Goal: Information Seeking & Learning: Compare options

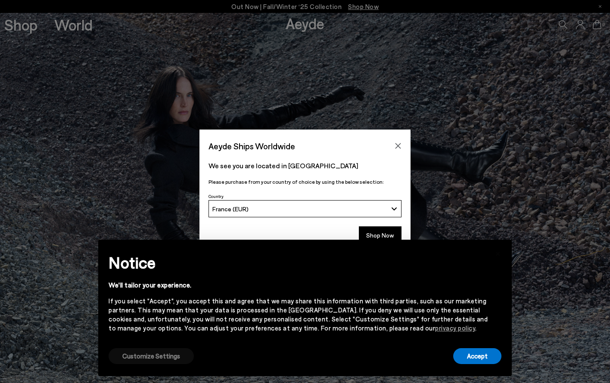
click at [160, 356] on button "Customize Settings" at bounding box center [151, 356] width 85 height 16
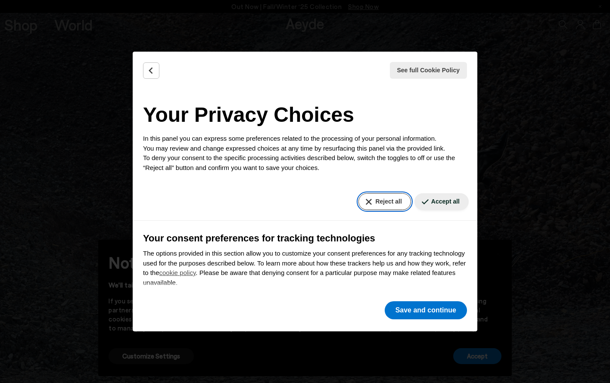
click at [387, 199] on button "Reject all" at bounding box center [384, 201] width 52 height 17
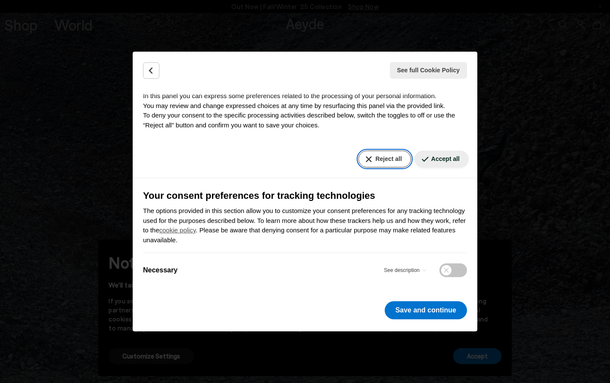
scroll to position [84, 0]
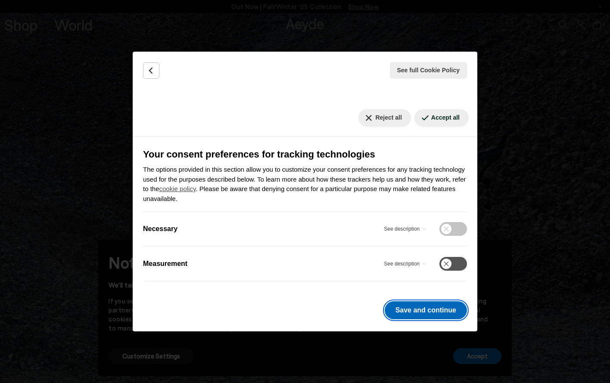
click at [407, 310] on button "Save and continue" at bounding box center [426, 310] width 82 height 18
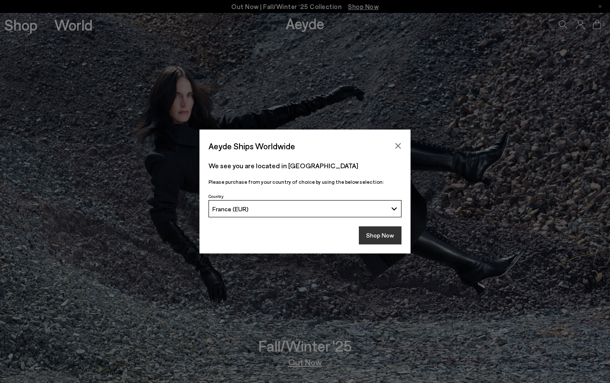
click at [380, 233] on button "Shop Now" at bounding box center [380, 235] width 43 height 18
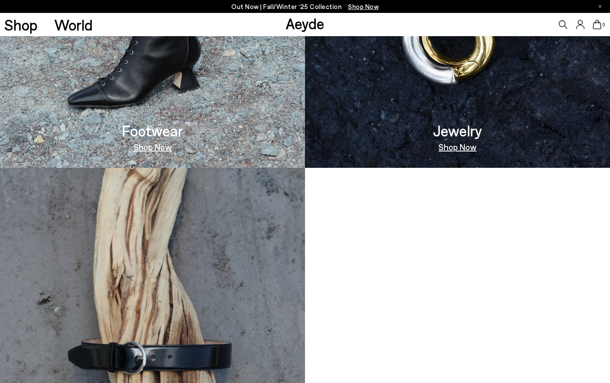
scroll to position [798, 0]
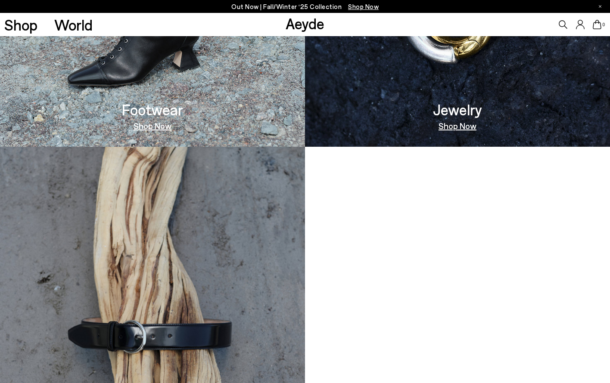
click at [151, 125] on link "Shop Now" at bounding box center [152, 125] width 38 height 9
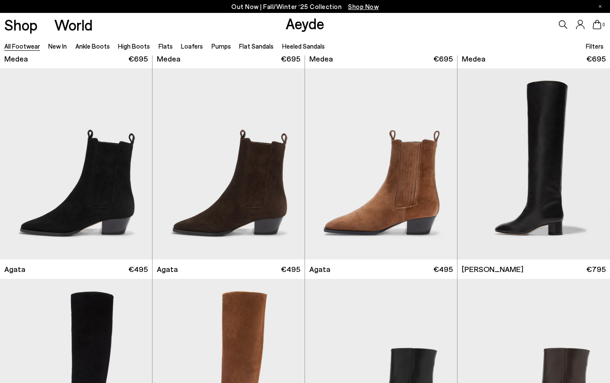
scroll to position [212, 0]
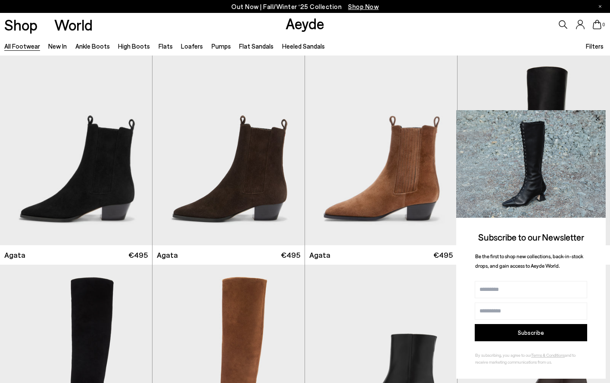
click at [600, 120] on icon at bounding box center [597, 118] width 11 height 11
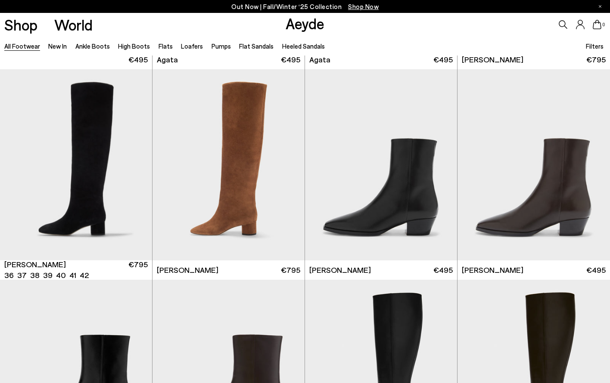
scroll to position [409, 0]
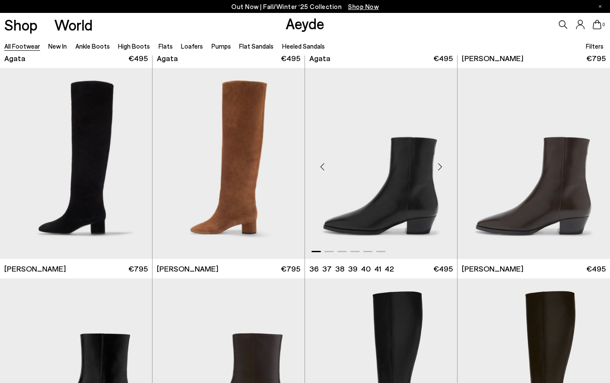
click at [439, 168] on div "Next slide" at bounding box center [440, 167] width 26 height 26
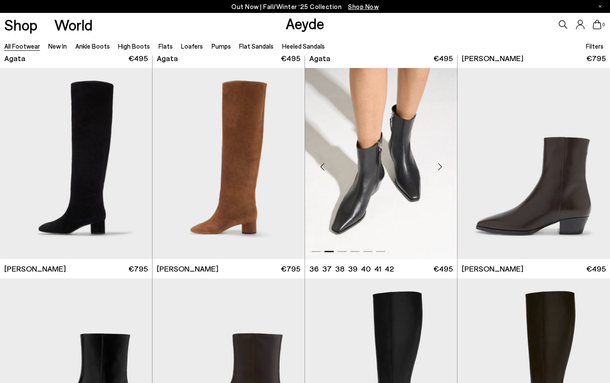
click at [439, 168] on div "Next slide" at bounding box center [440, 167] width 26 height 26
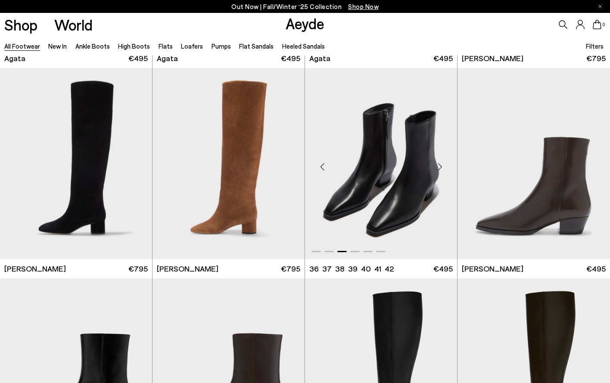
click at [439, 168] on div "Next slide" at bounding box center [440, 167] width 26 height 26
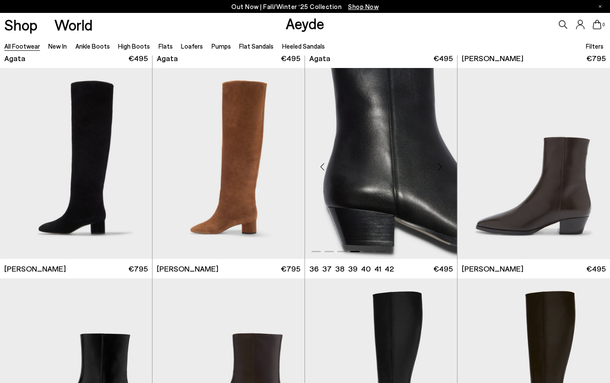
click at [439, 168] on div "Next slide" at bounding box center [440, 167] width 26 height 26
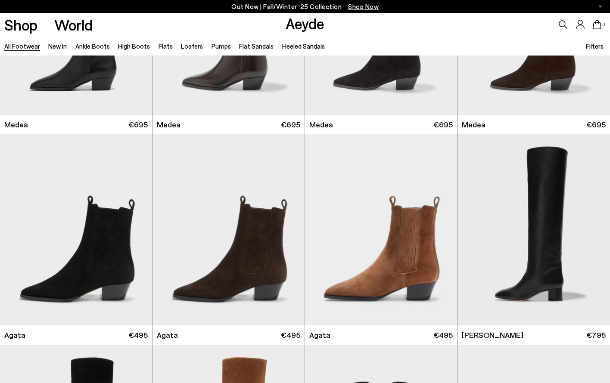
scroll to position [123, 0]
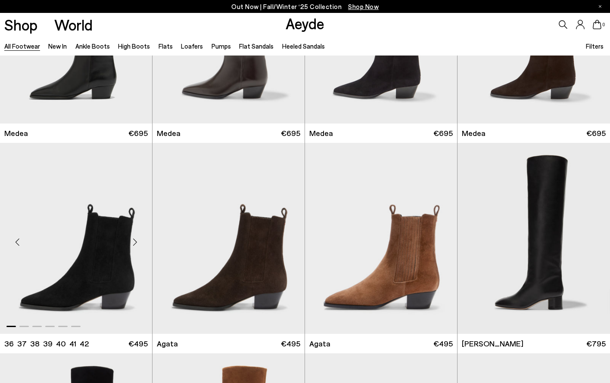
click at [134, 241] on div "Next slide" at bounding box center [135, 242] width 26 height 26
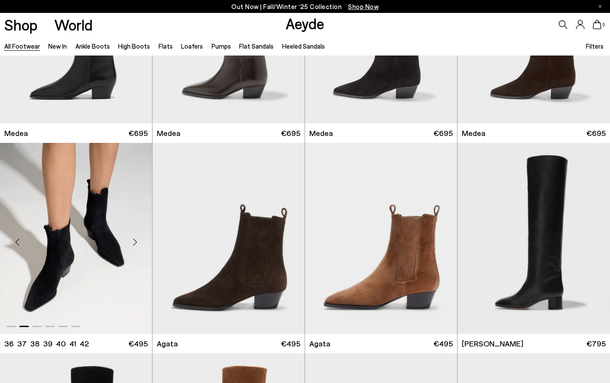
click at [134, 241] on div "Next slide" at bounding box center [135, 242] width 26 height 26
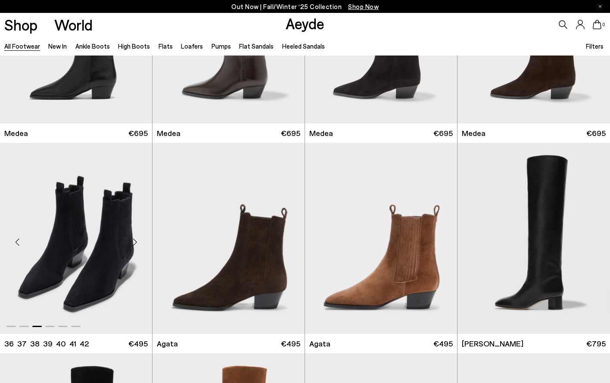
click at [134, 241] on div "Next slide" at bounding box center [135, 242] width 26 height 26
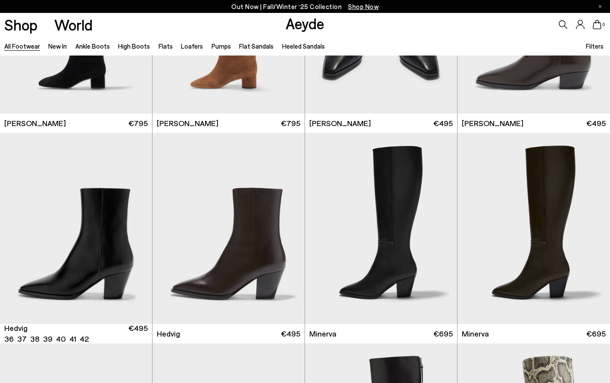
scroll to position [555, 0]
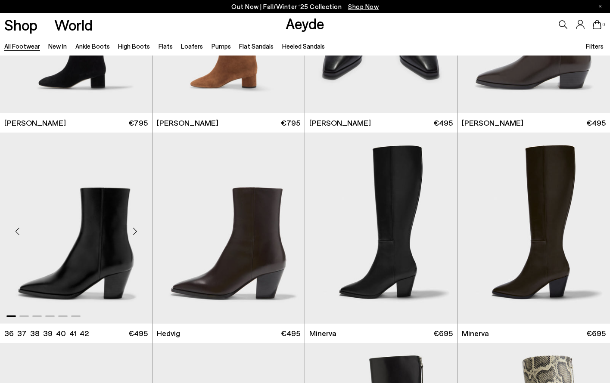
click at [135, 230] on div "Next slide" at bounding box center [135, 232] width 26 height 26
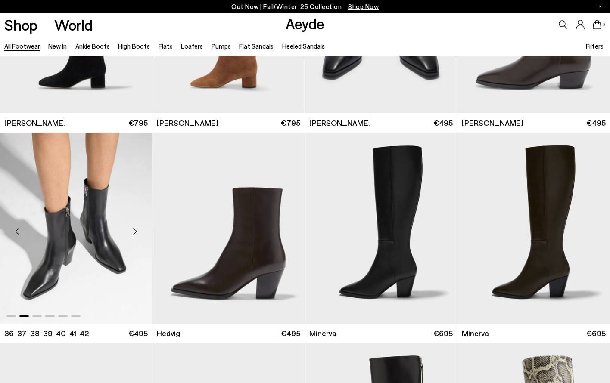
click at [135, 230] on div "Next slide" at bounding box center [135, 232] width 26 height 26
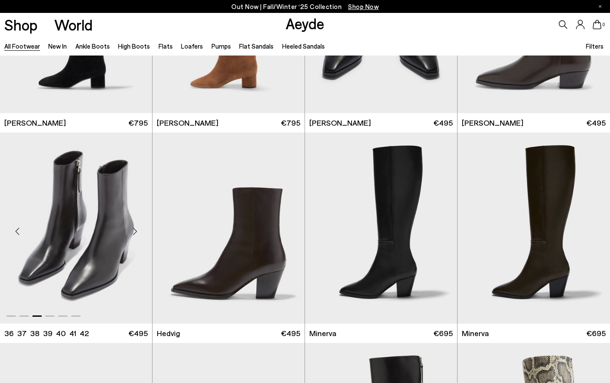
click at [135, 230] on div "Next slide" at bounding box center [135, 232] width 26 height 26
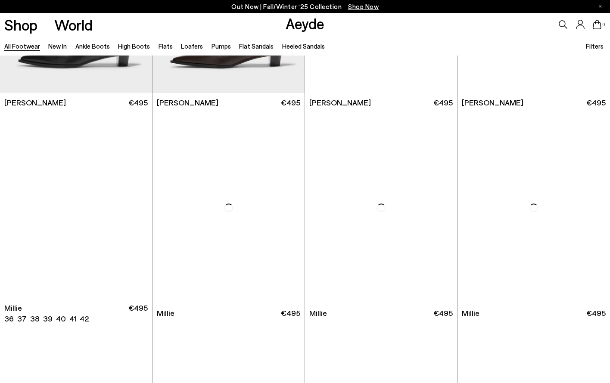
scroll to position [3522, 0]
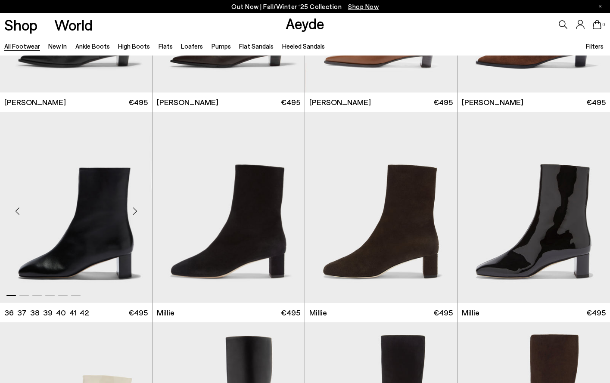
click at [133, 209] on div "Next slide" at bounding box center [135, 211] width 26 height 26
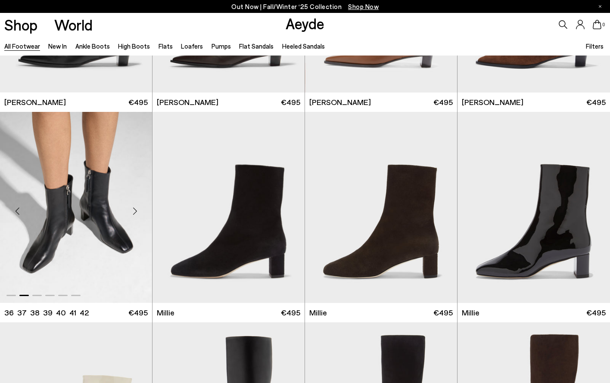
click at [133, 209] on div "Next slide" at bounding box center [135, 211] width 26 height 26
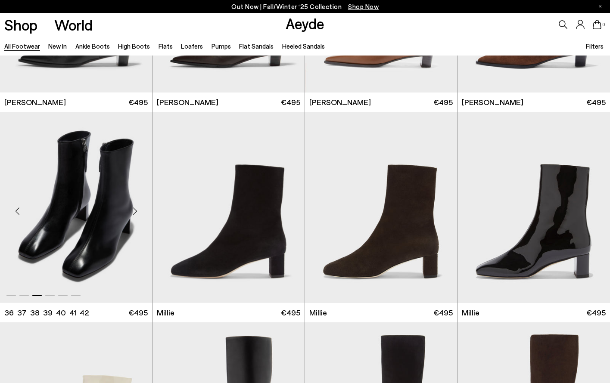
click at [133, 209] on div "Next slide" at bounding box center [135, 211] width 26 height 26
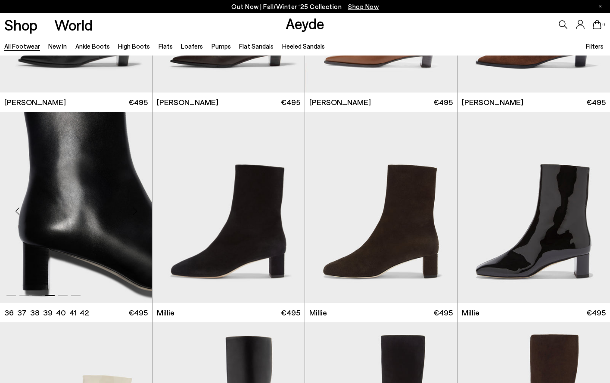
click at [133, 209] on div "Next slide" at bounding box center [135, 211] width 26 height 26
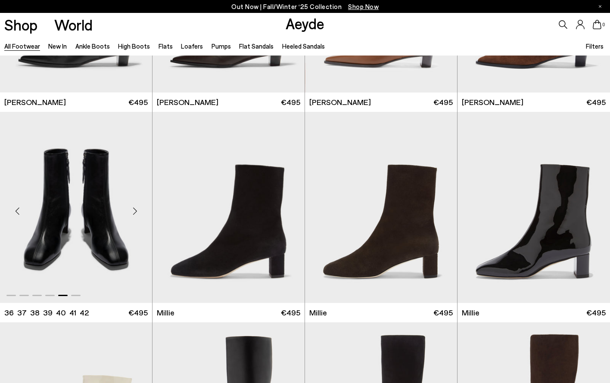
click at [133, 209] on div "Next slide" at bounding box center [135, 211] width 26 height 26
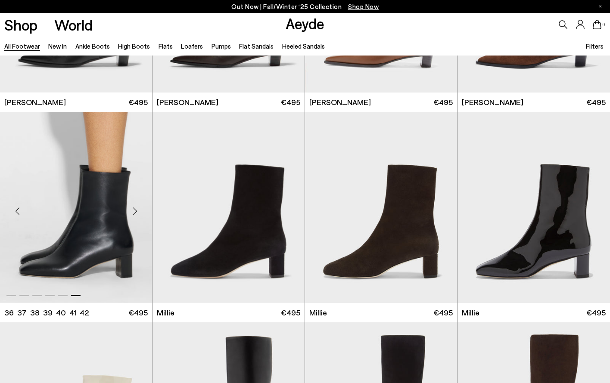
click at [133, 209] on div "Next slide" at bounding box center [135, 211] width 26 height 26
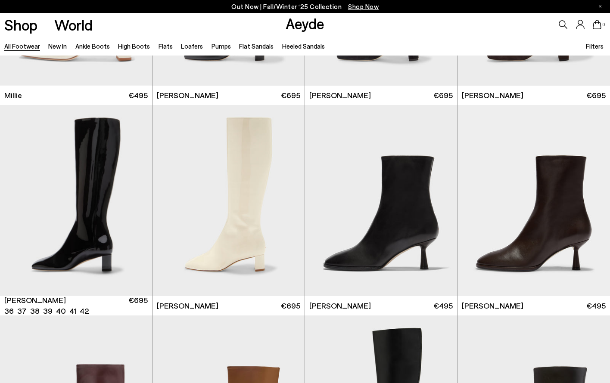
scroll to position [3958, 0]
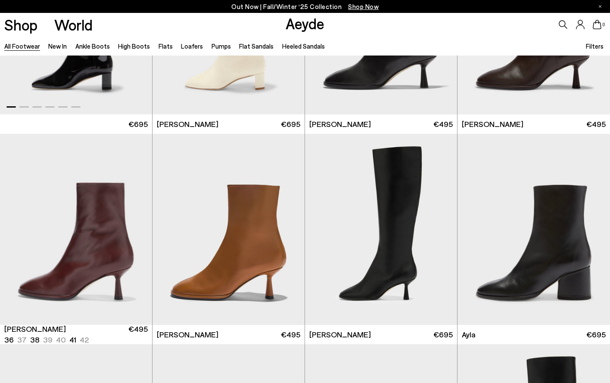
scroll to position [4165, 0]
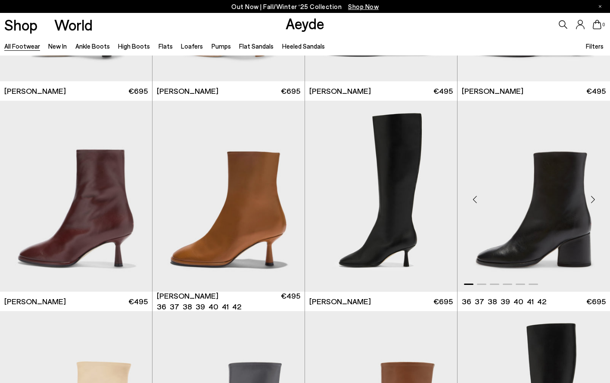
click at [592, 198] on div "Next slide" at bounding box center [593, 200] width 26 height 26
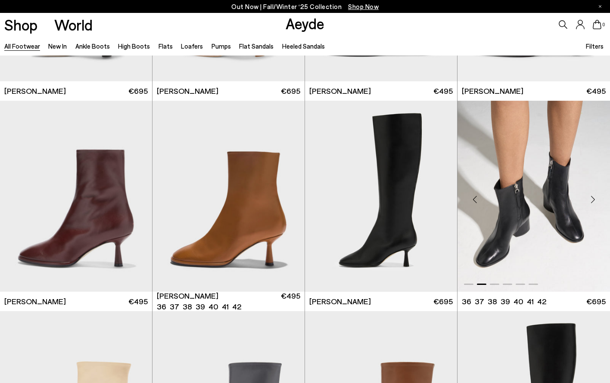
click at [592, 198] on div "Next slide" at bounding box center [593, 200] width 26 height 26
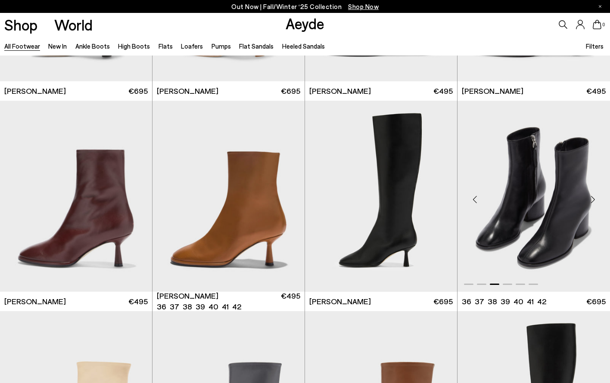
click at [592, 198] on div "Next slide" at bounding box center [593, 200] width 26 height 26
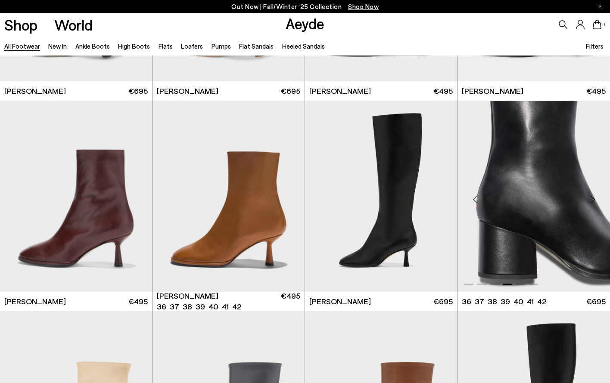
click at [592, 198] on div "Next slide" at bounding box center [593, 200] width 26 height 26
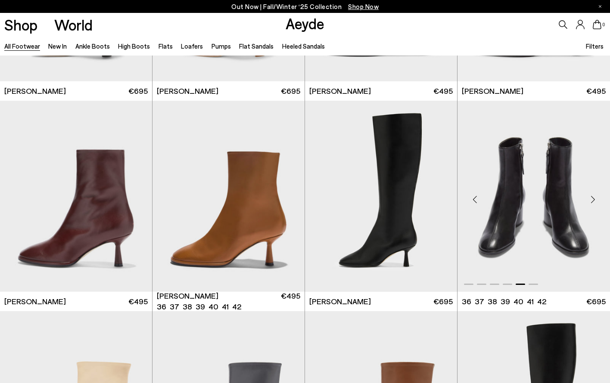
click at [592, 198] on div "Next slide" at bounding box center [593, 200] width 26 height 26
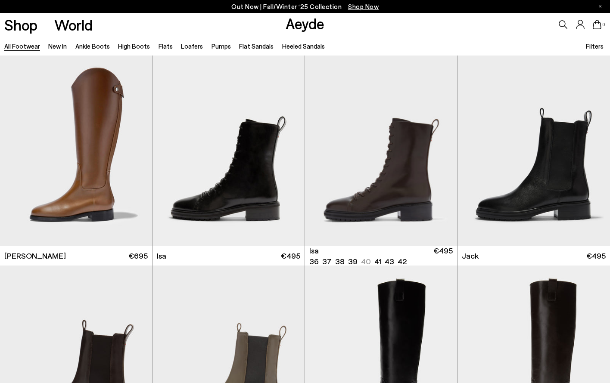
scroll to position [5052, 0]
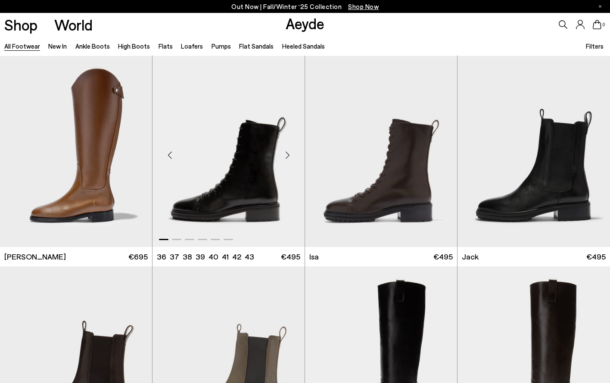
click at [286, 156] on div "Next slide" at bounding box center [287, 155] width 26 height 26
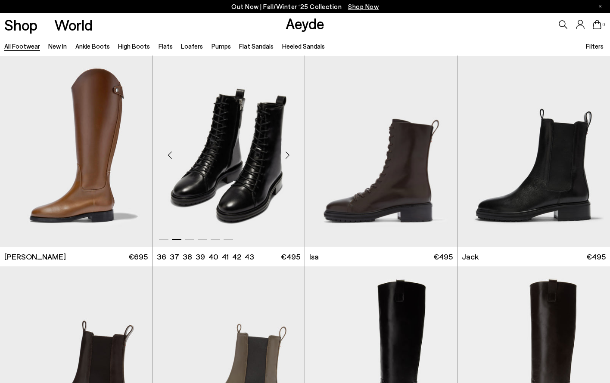
click at [286, 156] on div "Next slide" at bounding box center [287, 155] width 26 height 26
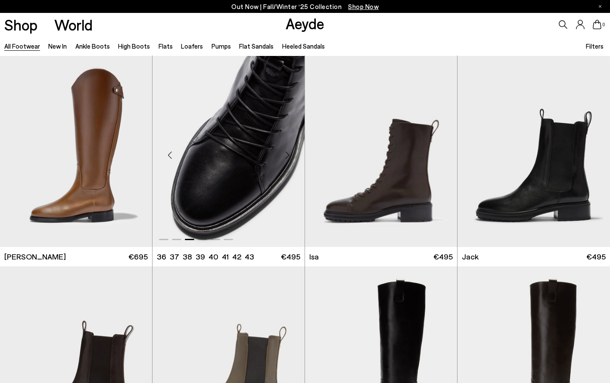
click at [286, 156] on div "Next slide" at bounding box center [287, 155] width 26 height 26
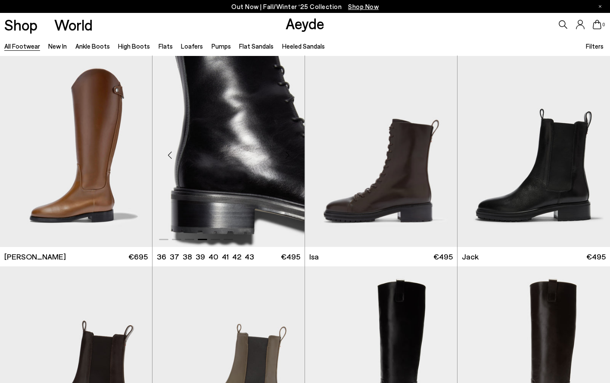
click at [286, 156] on div "Next slide" at bounding box center [287, 155] width 26 height 26
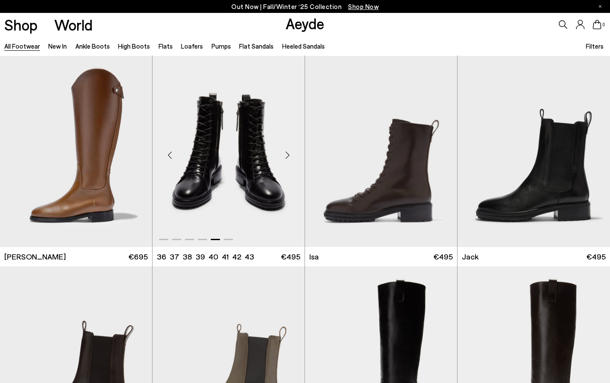
click at [286, 156] on div "Next slide" at bounding box center [287, 155] width 26 height 26
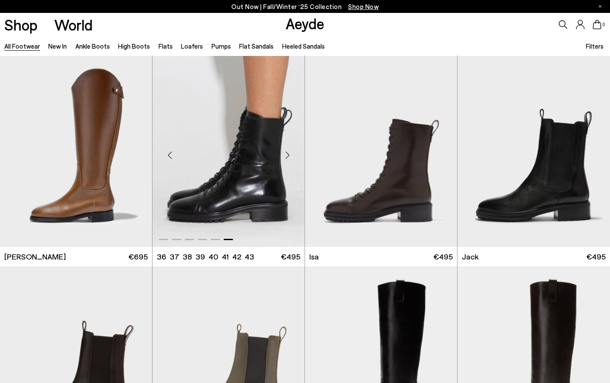
click at [286, 156] on div "Next slide" at bounding box center [287, 155] width 26 height 26
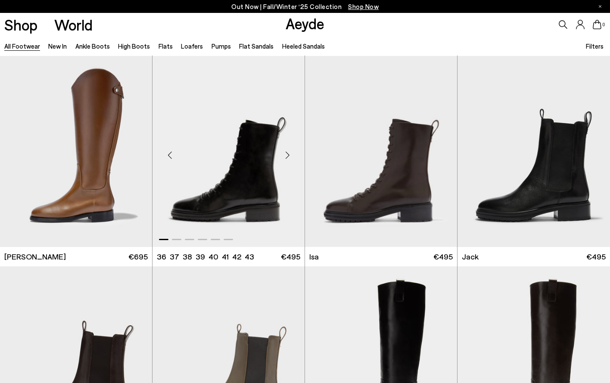
click at [286, 156] on div "Next slide" at bounding box center [287, 155] width 26 height 26
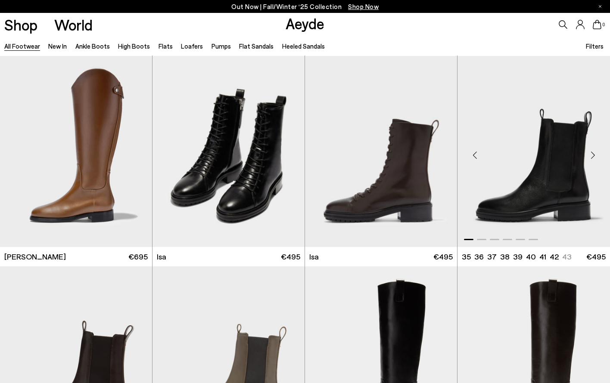
click at [594, 154] on div "Next slide" at bounding box center [593, 155] width 26 height 26
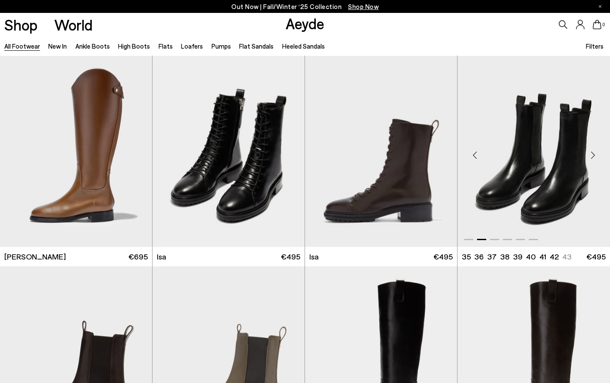
click at [594, 154] on div "Next slide" at bounding box center [593, 155] width 26 height 26
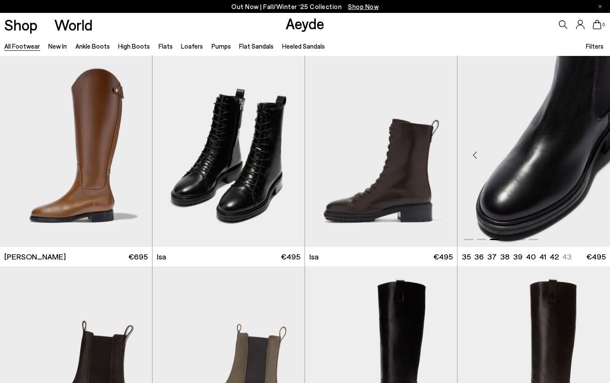
click at [594, 154] on div "Next slide" at bounding box center [593, 155] width 26 height 26
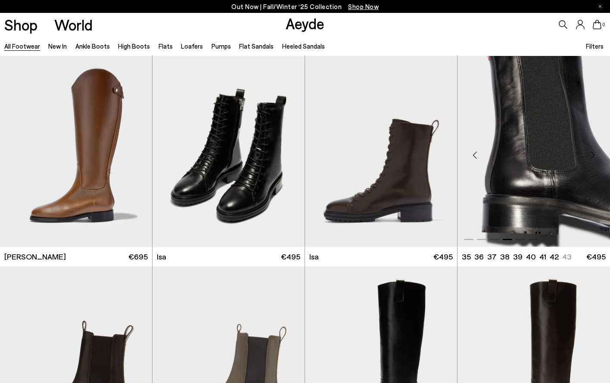
click at [594, 154] on div "Next slide" at bounding box center [593, 155] width 26 height 26
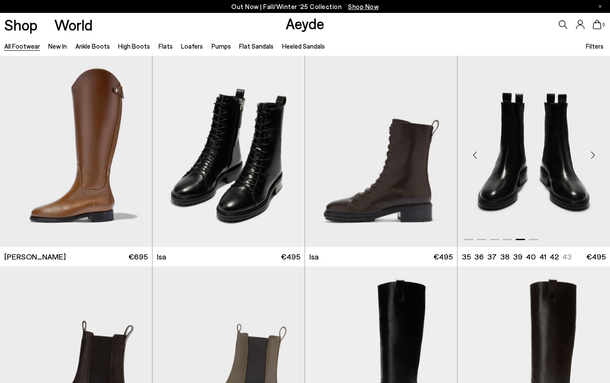
click at [594, 154] on div "Next slide" at bounding box center [593, 155] width 26 height 26
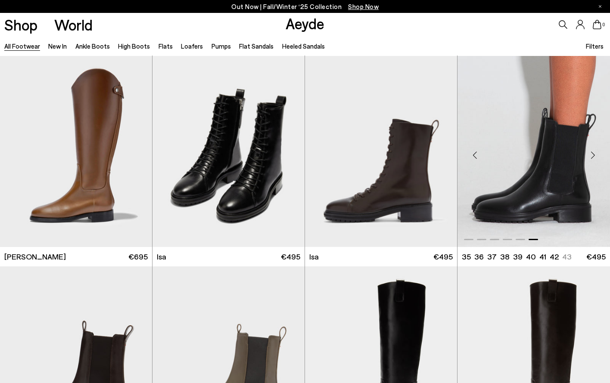
click at [594, 154] on div "Next slide" at bounding box center [593, 155] width 26 height 26
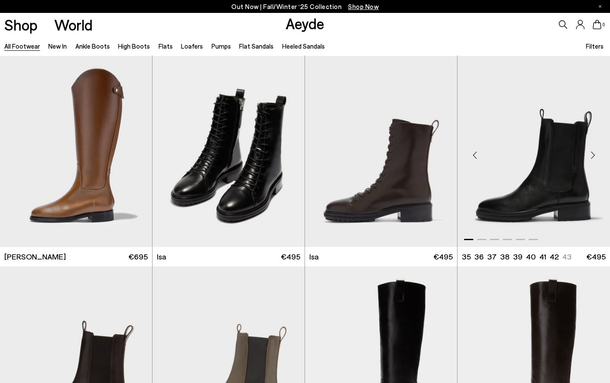
click at [594, 154] on div "Next slide" at bounding box center [593, 155] width 26 height 26
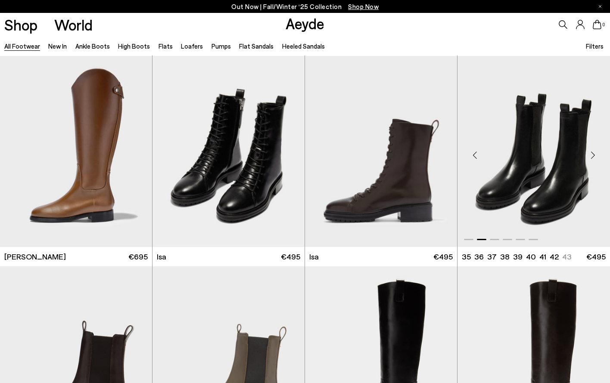
click at [594, 154] on div "Next slide" at bounding box center [593, 155] width 26 height 26
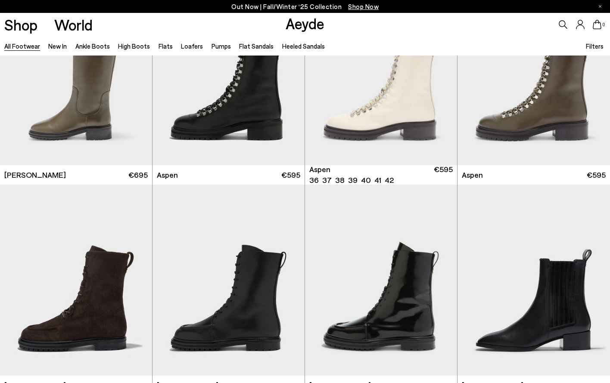
scroll to position [5467, 0]
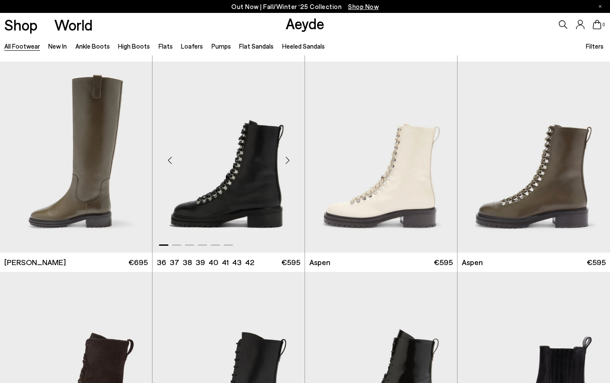
click at [285, 160] on div "Next slide" at bounding box center [287, 161] width 26 height 26
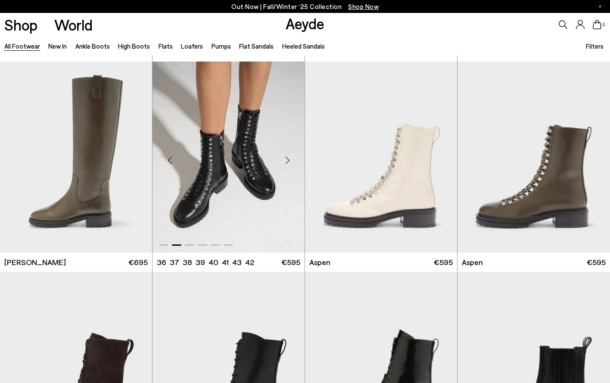
click at [285, 160] on div "Next slide" at bounding box center [287, 161] width 26 height 26
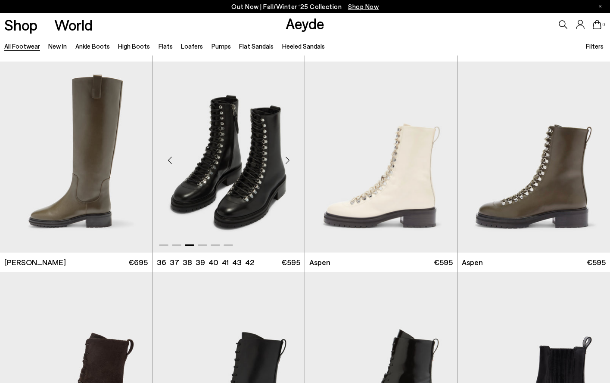
click at [285, 160] on div "Next slide" at bounding box center [287, 161] width 26 height 26
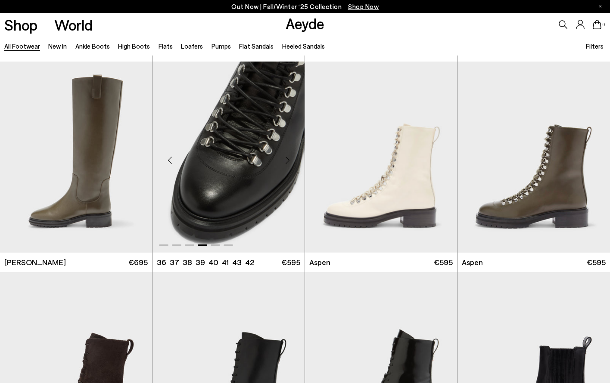
click at [285, 160] on div "Next slide" at bounding box center [287, 161] width 26 height 26
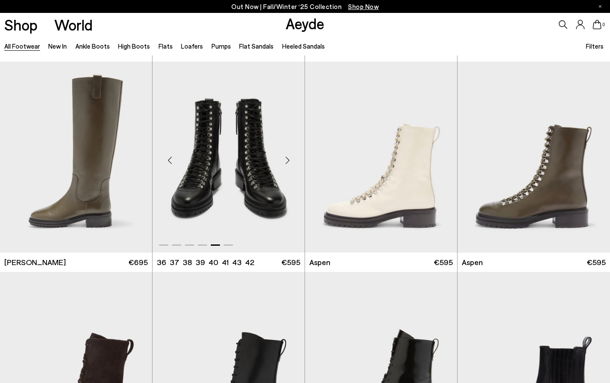
click at [285, 160] on div "Next slide" at bounding box center [287, 161] width 26 height 26
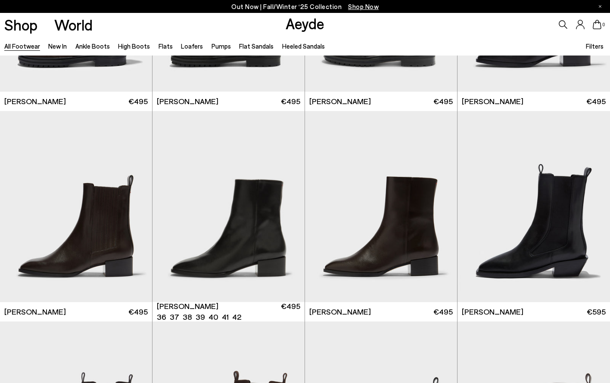
scroll to position [5888, 0]
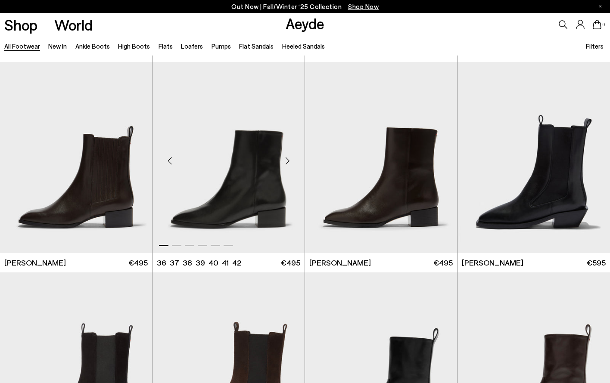
click at [287, 161] on div "Next slide" at bounding box center [287, 161] width 26 height 26
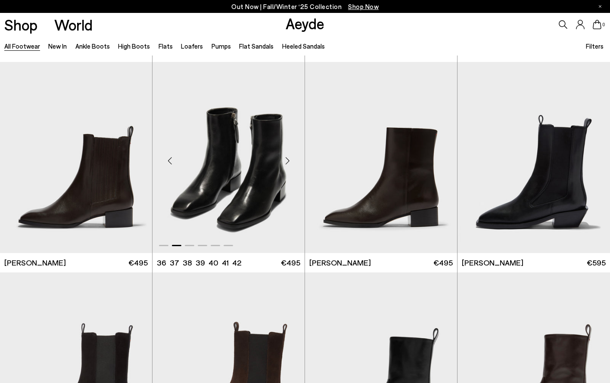
click at [287, 161] on div "Next slide" at bounding box center [287, 161] width 26 height 26
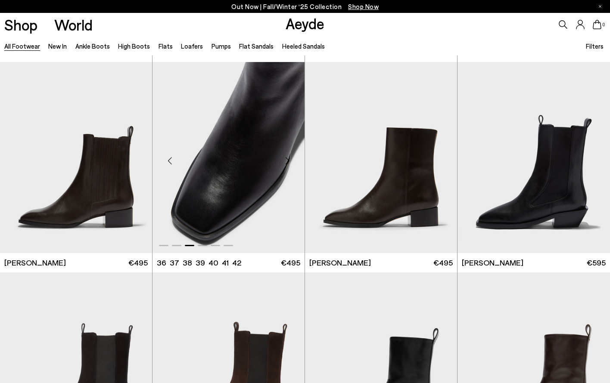
click at [287, 161] on div "Next slide" at bounding box center [287, 161] width 26 height 26
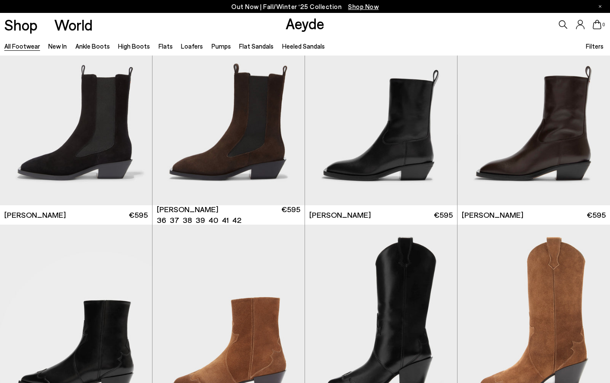
scroll to position [6144, 0]
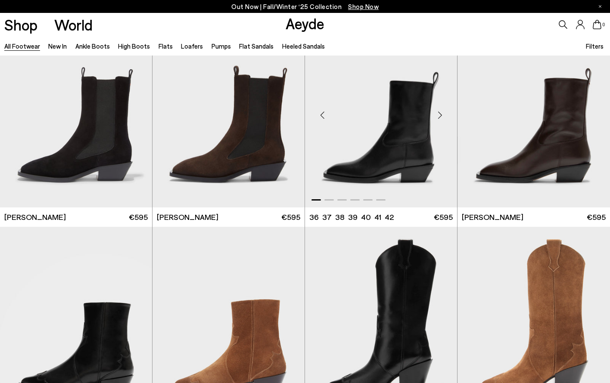
click at [438, 115] on div "Next slide" at bounding box center [440, 115] width 26 height 26
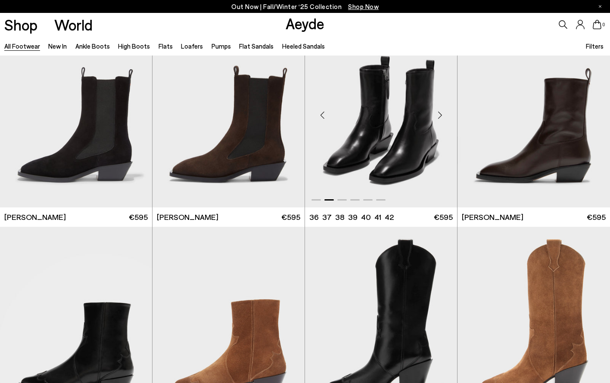
click at [438, 115] on div "Next slide" at bounding box center [440, 115] width 26 height 26
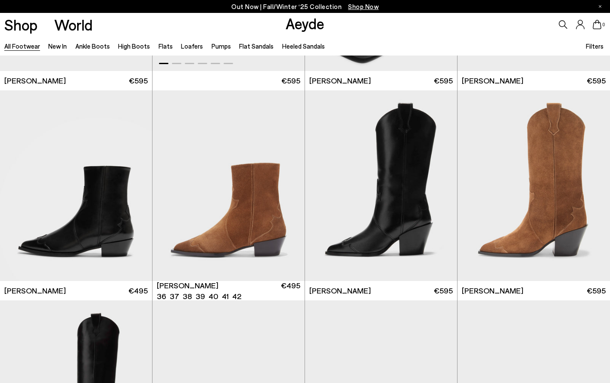
scroll to position [6455, 0]
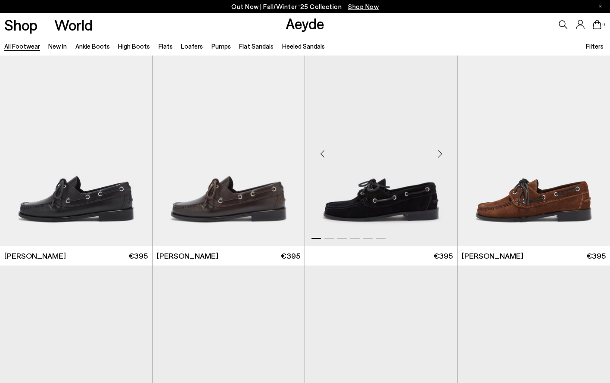
scroll to position [7612, 0]
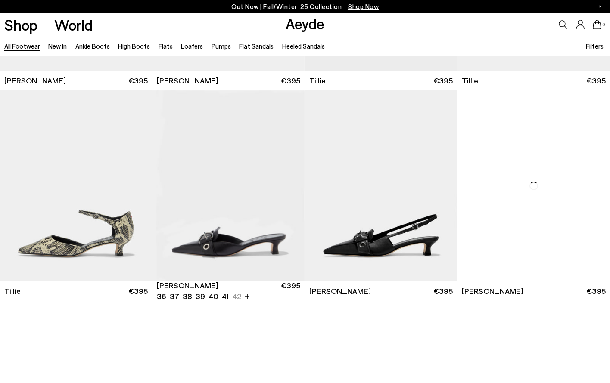
scroll to position [8961, 0]
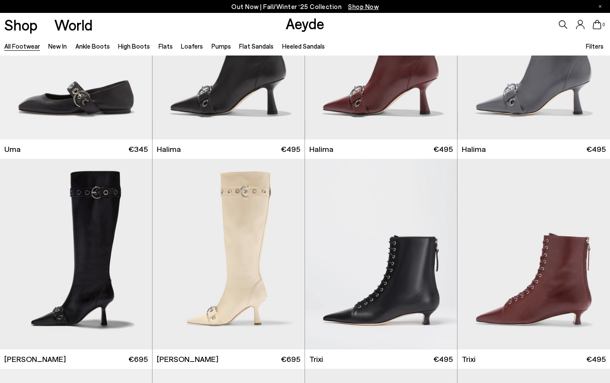
scroll to position [10075, 0]
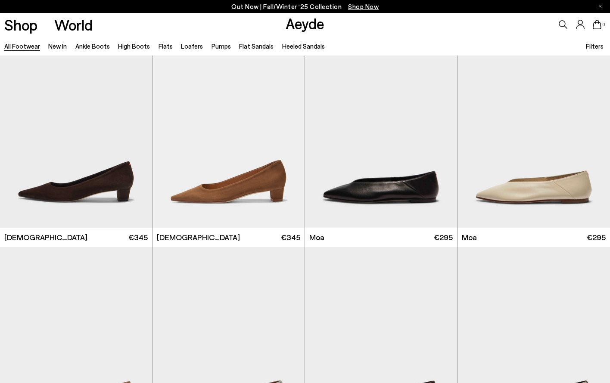
scroll to position [12578, 0]
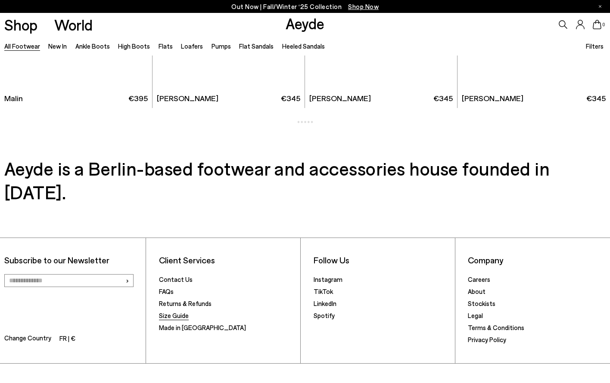
click at [166, 312] on link "Size Guide" at bounding box center [174, 316] width 30 height 8
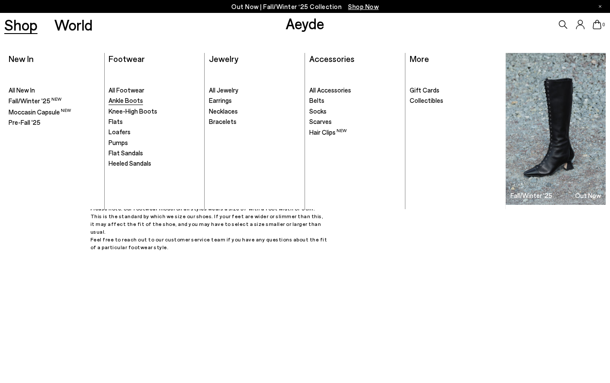
click at [129, 102] on span "Ankle Boots" at bounding box center [126, 100] width 34 height 8
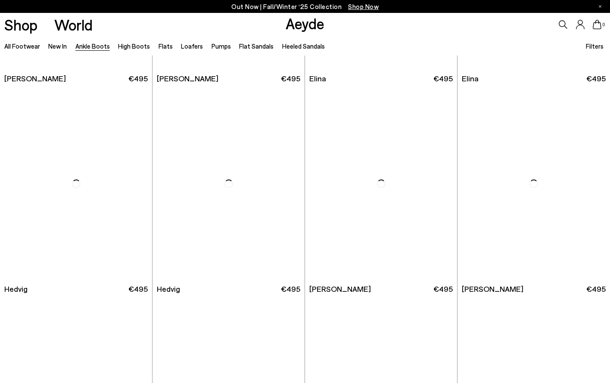
scroll to position [181, 0]
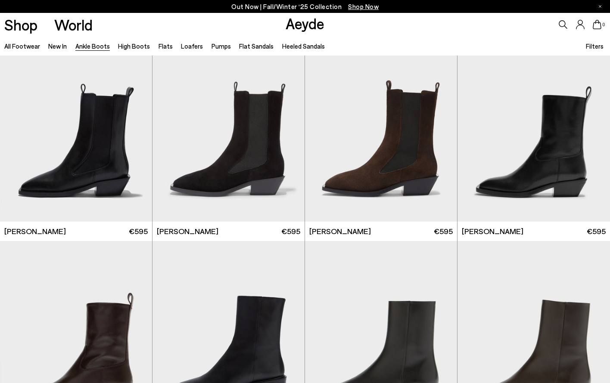
scroll to position [2550, 0]
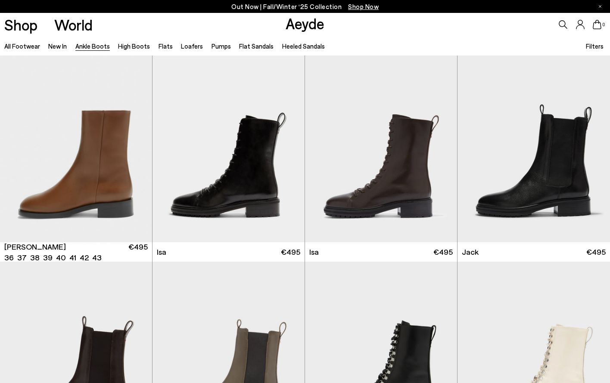
scroll to position [2952, 0]
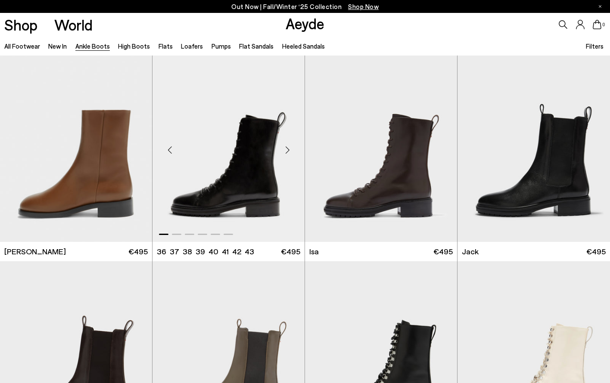
click at [287, 149] on div "Next slide" at bounding box center [287, 150] width 26 height 26
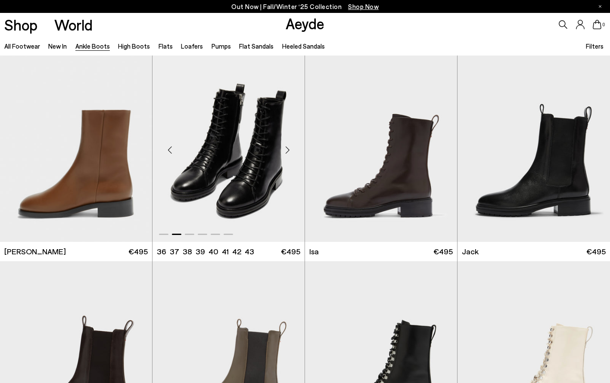
click at [287, 149] on div "Next slide" at bounding box center [287, 150] width 26 height 26
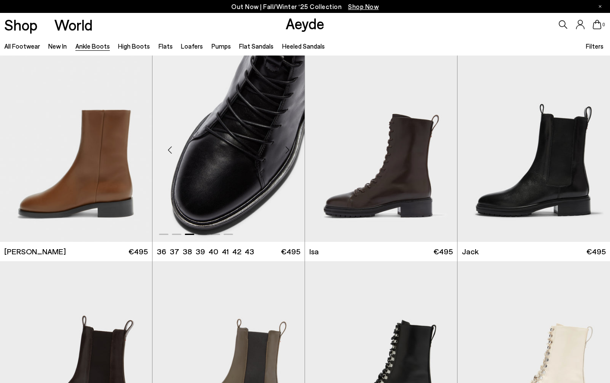
click at [287, 149] on div "Next slide" at bounding box center [287, 150] width 26 height 26
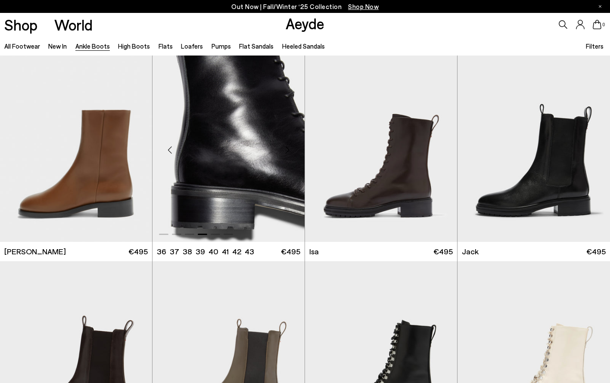
click at [287, 149] on div "Next slide" at bounding box center [287, 150] width 26 height 26
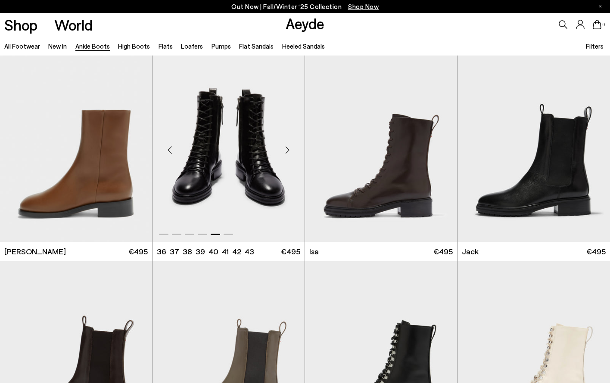
click at [287, 149] on div "Next slide" at bounding box center [287, 150] width 26 height 26
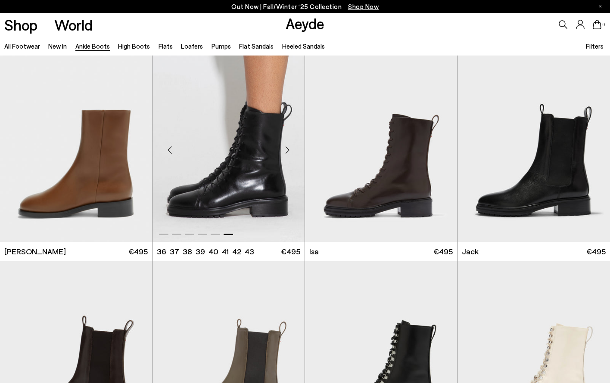
click at [169, 151] on div "Previous slide" at bounding box center [170, 150] width 26 height 26
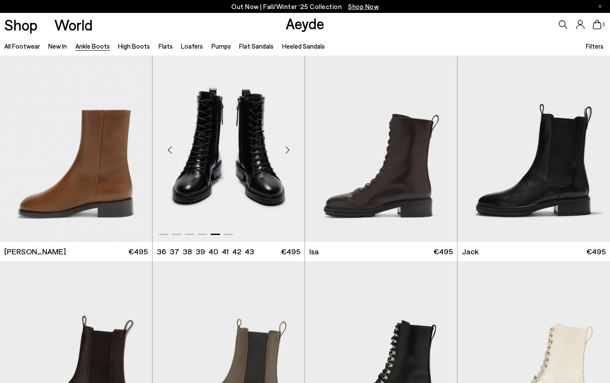
click at [169, 151] on div "Previous slide" at bounding box center [170, 150] width 26 height 26
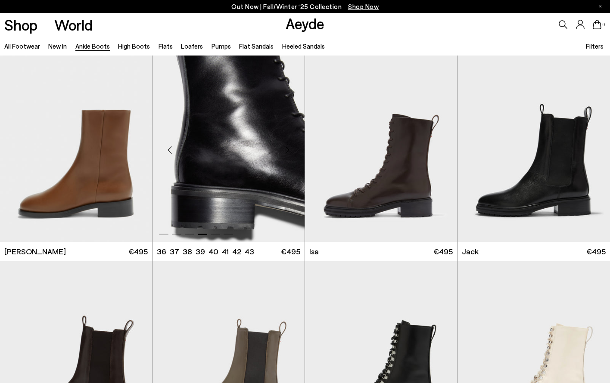
click at [169, 151] on div "Previous slide" at bounding box center [170, 150] width 26 height 26
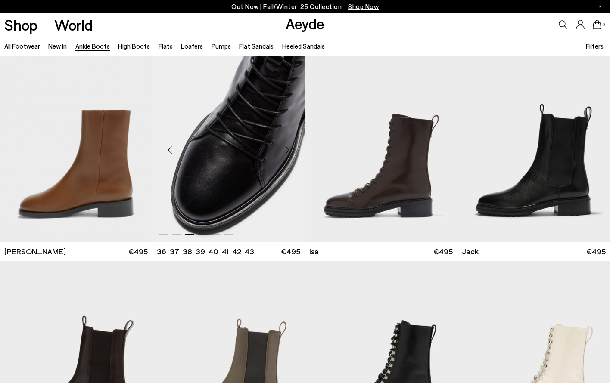
click at [169, 151] on div "Previous slide" at bounding box center [170, 150] width 26 height 26
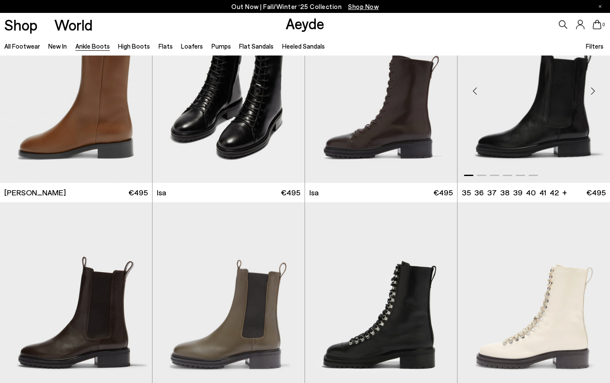
scroll to position [2965, 0]
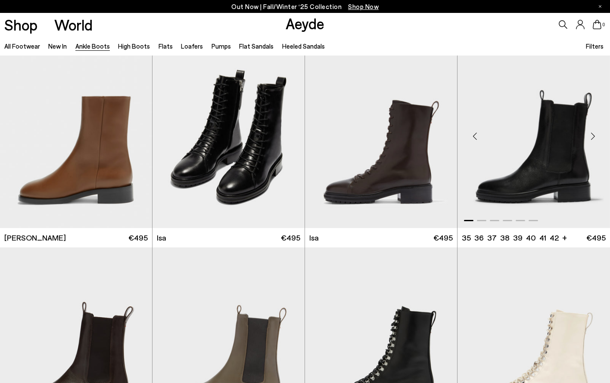
click at [592, 135] on div "Next slide" at bounding box center [593, 136] width 26 height 26
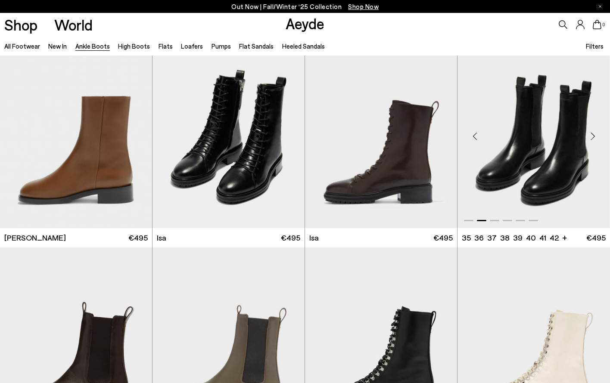
click at [592, 135] on div "Next slide" at bounding box center [593, 136] width 26 height 26
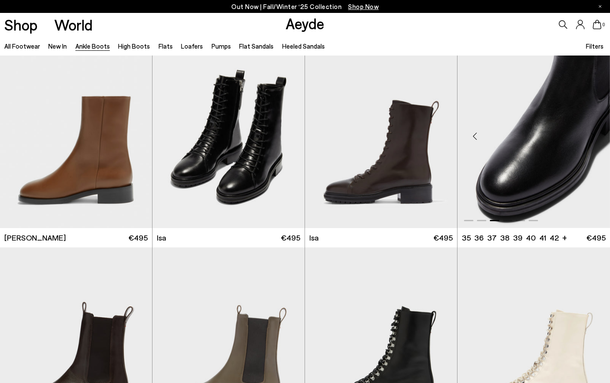
click at [592, 135] on div "Next slide" at bounding box center [593, 136] width 26 height 26
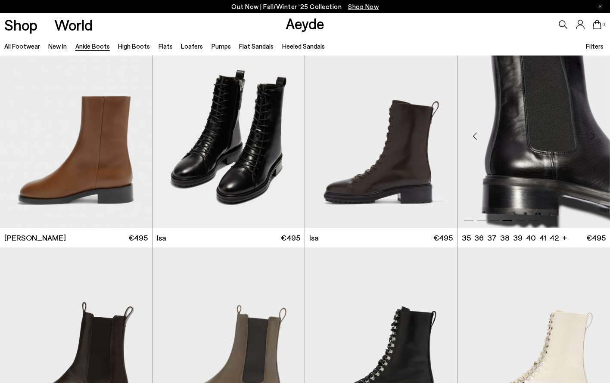
click at [592, 135] on div "Next slide" at bounding box center [593, 136] width 26 height 26
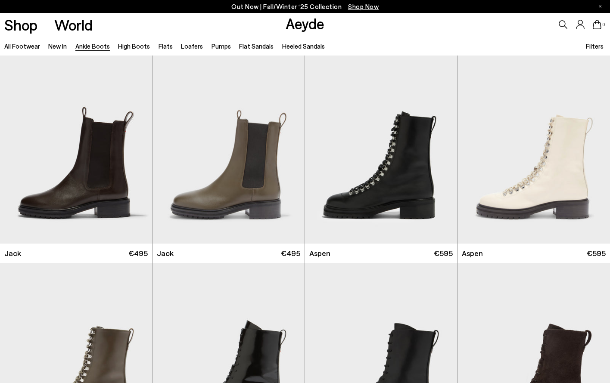
scroll to position [3163, 0]
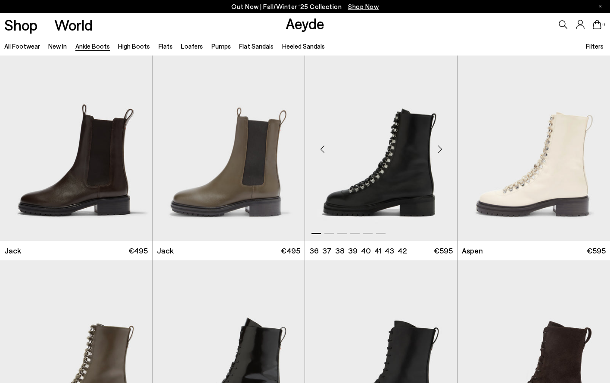
click at [440, 147] on div "Next slide" at bounding box center [440, 149] width 26 height 26
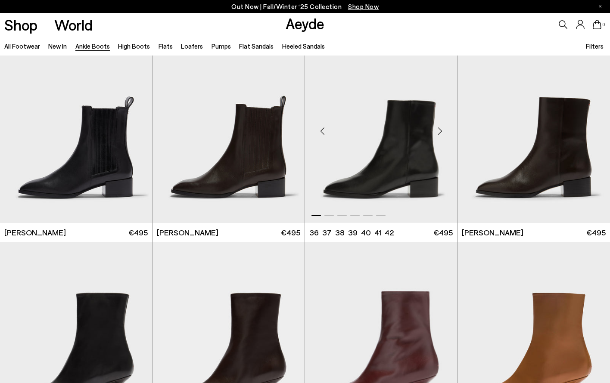
scroll to position [3602, 0]
click at [438, 131] on div "Next slide" at bounding box center [440, 131] width 26 height 26
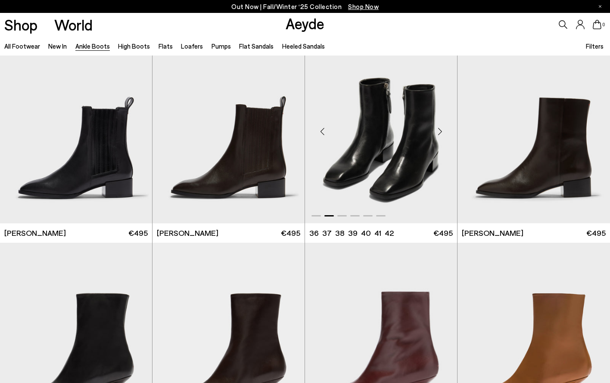
click at [438, 131] on div "Next slide" at bounding box center [440, 131] width 26 height 26
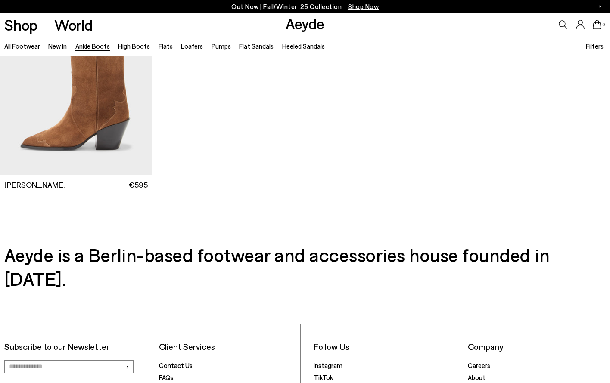
scroll to position [4579, 0]
